Goal: Information Seeking & Learning: Learn about a topic

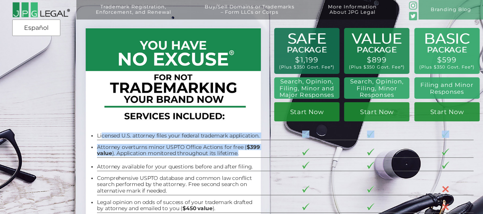
drag, startPoint x: 96, startPoint y: 135, endPoint x: 232, endPoint y: 157, distance: 137.8
click at [232, 157] on tbody "Licensed U.S. attorney files your federal trademark application. Attorney overt…" at bounding box center [285, 187] width 376 height 123
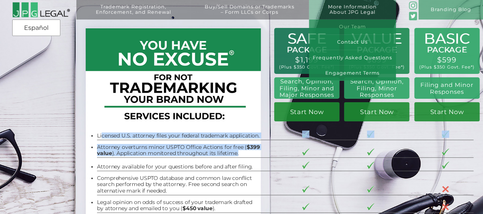
click at [353, 23] on link "Our Team" at bounding box center [352, 26] width 87 height 15
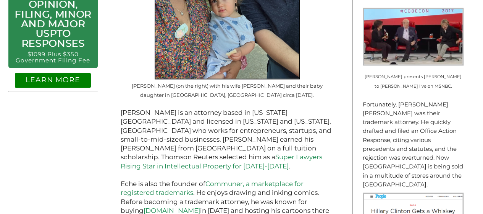
scroll to position [476, 0]
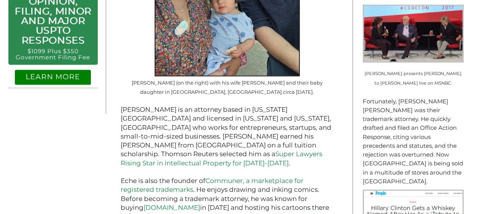
click at [148, 105] on p "[PERSON_NAME] is an attorney based in [US_STATE][GEOGRAPHIC_DATA] and licensed …" at bounding box center [227, 136] width 213 height 62
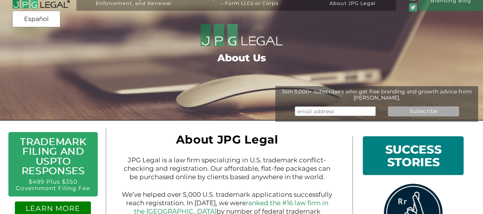
scroll to position [0, 0]
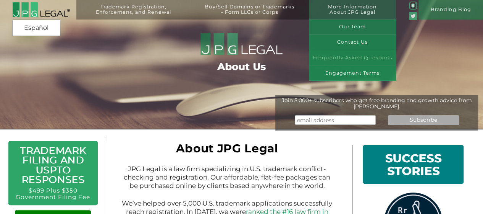
click at [353, 55] on link "Frequently Asked Questions" at bounding box center [352, 57] width 87 height 15
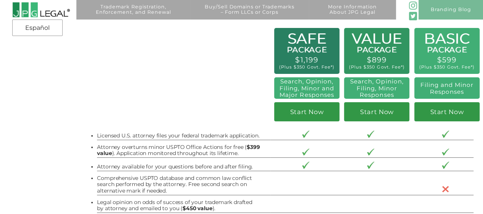
scroll to position [605, 0]
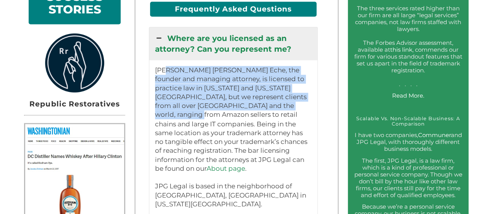
drag, startPoint x: 165, startPoint y: 68, endPoint x: 309, endPoint y: 103, distance: 148.6
click at [309, 103] on p "Jeremy Peter Green Eche, the founder and managing attorney, is licensed to prac…" at bounding box center [233, 137] width 157 height 142
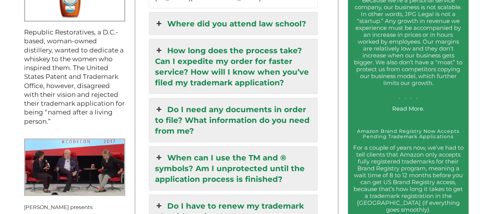
scroll to position [814, 0]
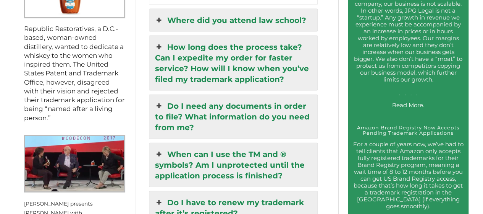
click at [267, 36] on link "How long does the process take? Can I expedite my order for faster service? How…" at bounding box center [233, 63] width 168 height 54
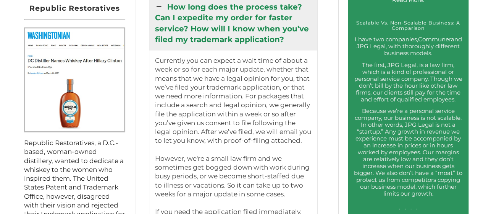
scroll to position [678, 0]
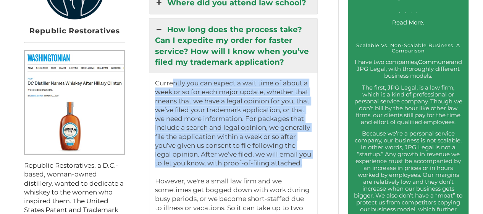
drag, startPoint x: 176, startPoint y: 78, endPoint x: 317, endPoint y: 160, distance: 162.6
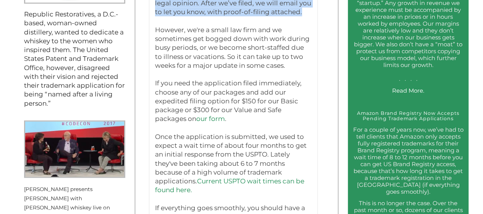
scroll to position [843, 0]
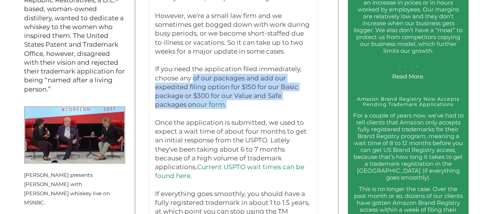
drag, startPoint x: 192, startPoint y: 77, endPoint x: 301, endPoint y: 101, distance: 111.1
click at [301, 101] on p "Currently you can expect a wait time of about a week or so for each major updat…" at bounding box center [233, 74] width 157 height 320
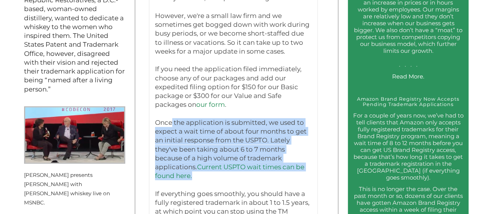
drag, startPoint x: 170, startPoint y: 121, endPoint x: 311, endPoint y: 171, distance: 149.8
click at [311, 171] on p "Currently you can expect a wait time of about a week or so for each major updat…" at bounding box center [233, 74] width 157 height 320
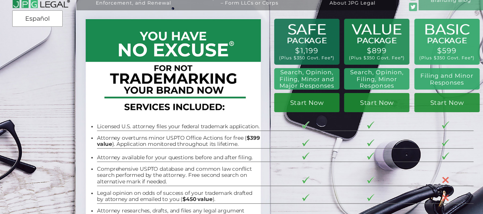
scroll to position [0, 0]
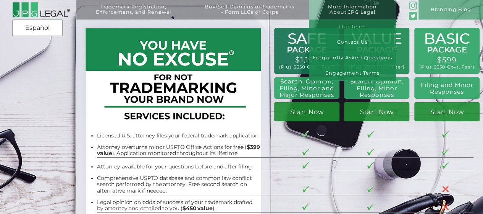
click at [357, 23] on link "Our Team" at bounding box center [352, 26] width 87 height 15
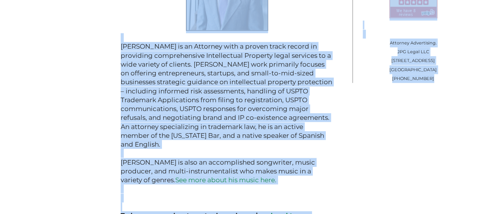
scroll to position [989, 0]
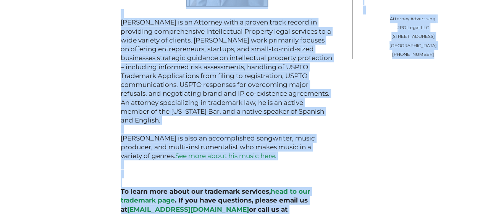
drag, startPoint x: 170, startPoint y: 150, endPoint x: 291, endPoint y: 214, distance: 136.8
copy div "About JPG Legal JPG Legal is a law firm specializing in U.S. trademark conflict…"
